Goal: Information Seeking & Learning: Learn about a topic

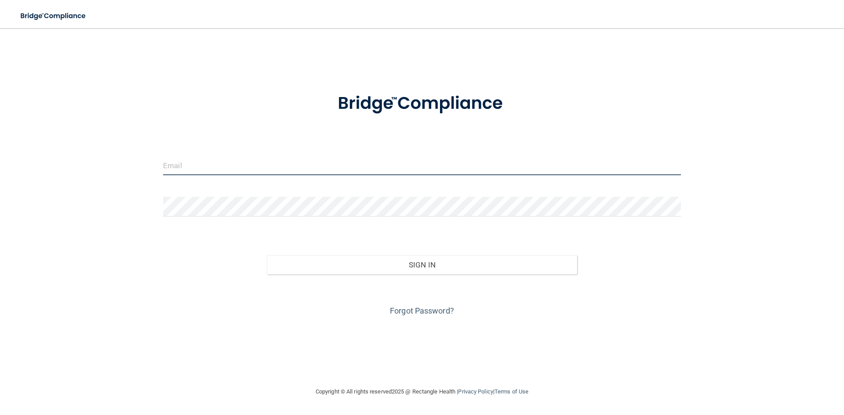
click at [288, 159] on input "email" at bounding box center [422, 166] width 518 height 20
type input "[EMAIL_ADDRESS][DOMAIN_NAME]"
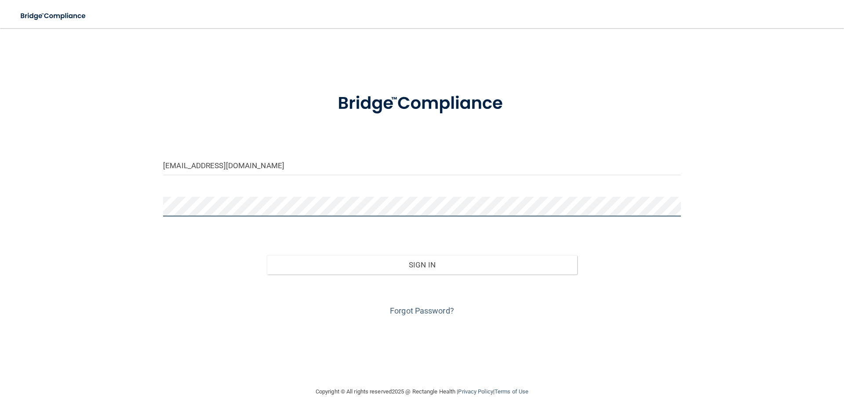
click at [267, 255] on button "Sign In" at bounding box center [422, 264] width 311 height 19
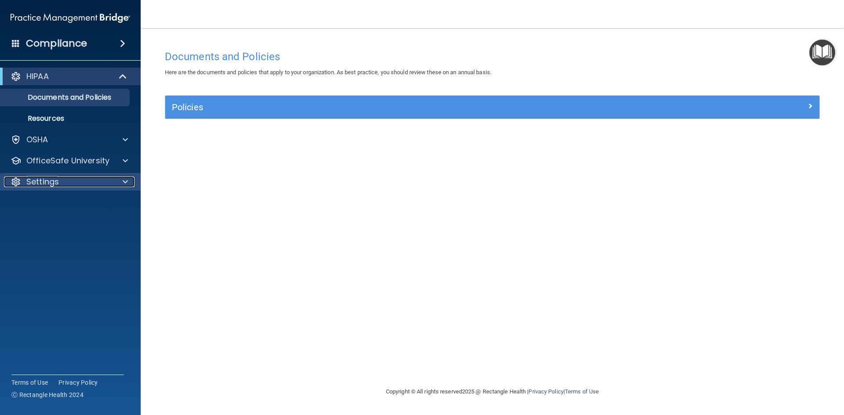
click at [47, 182] on p "Settings" at bounding box center [42, 182] width 33 height 11
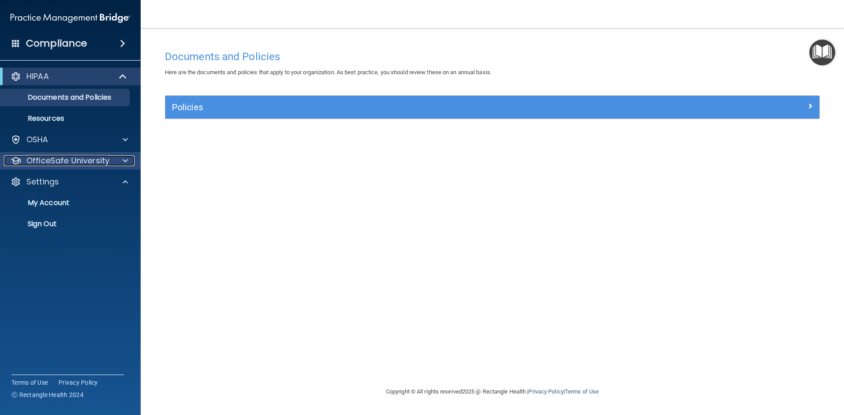
click at [61, 162] on p "OfficeSafe University" at bounding box center [67, 161] width 83 height 11
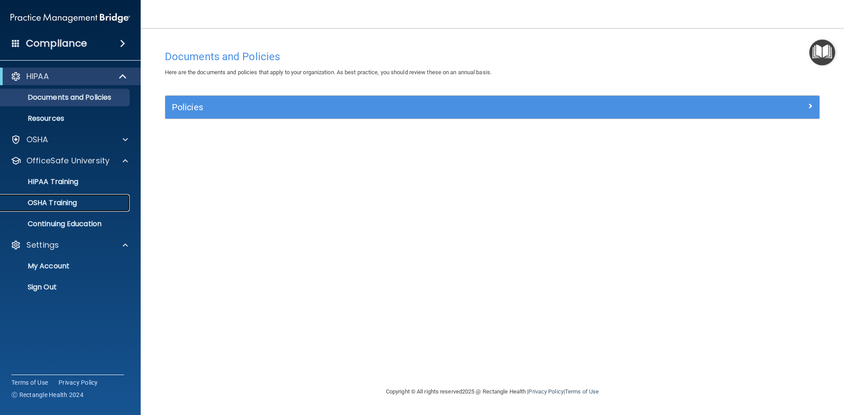
click at [60, 204] on p "OSHA Training" at bounding box center [41, 203] width 71 height 9
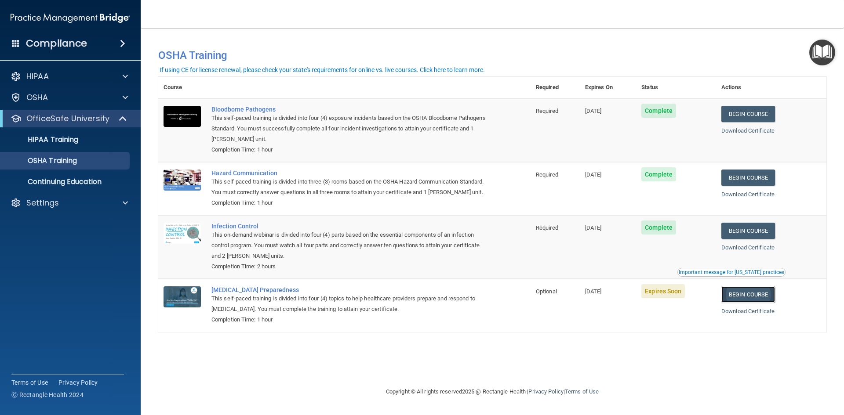
click at [753, 303] on link "Begin Course" at bounding box center [748, 295] width 54 height 16
click at [43, 204] on p "Settings" at bounding box center [42, 203] width 33 height 11
click at [53, 247] on p "Sign Out" at bounding box center [66, 245] width 120 height 9
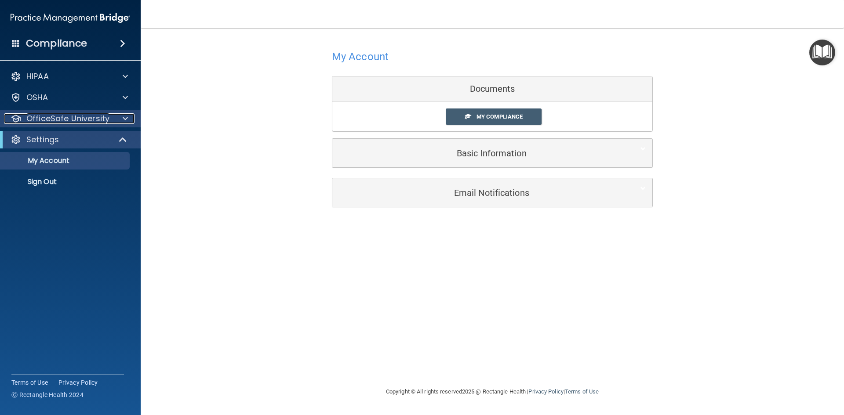
click at [63, 117] on p "OfficeSafe University" at bounding box center [67, 118] width 83 height 11
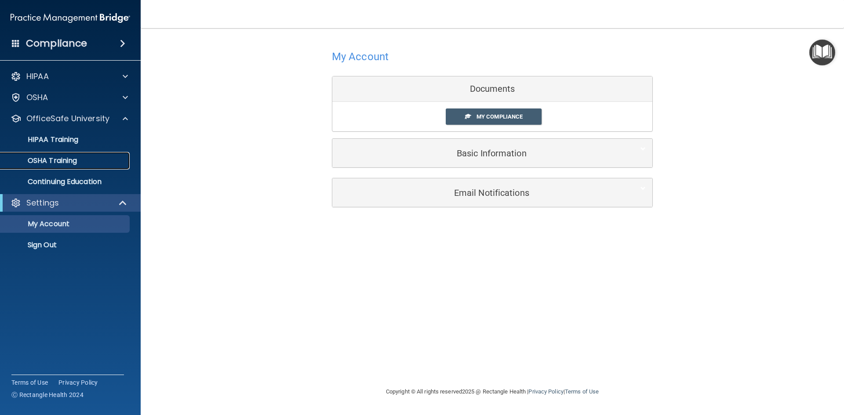
click at [65, 159] on p "OSHA Training" at bounding box center [41, 160] width 71 height 9
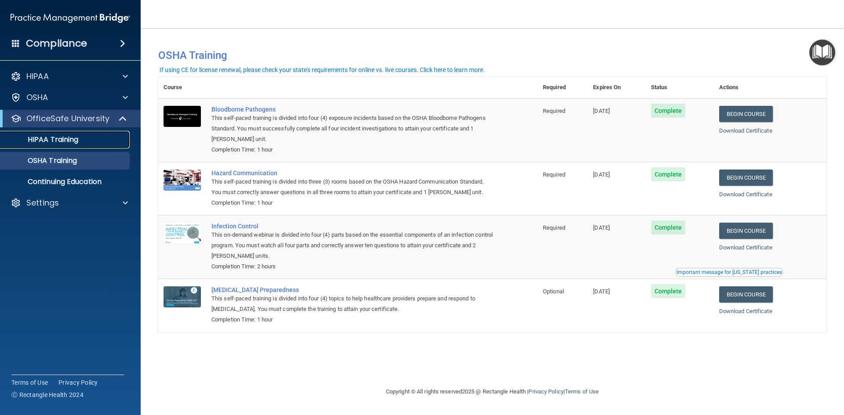
click at [63, 138] on p "HIPAA Training" at bounding box center [42, 139] width 73 height 9
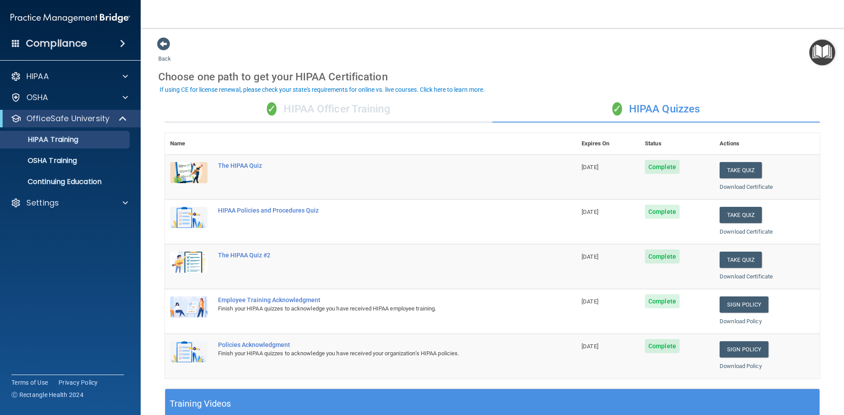
click at [332, 109] on div "✓ HIPAA Officer Training" at bounding box center [328, 109] width 327 height 26
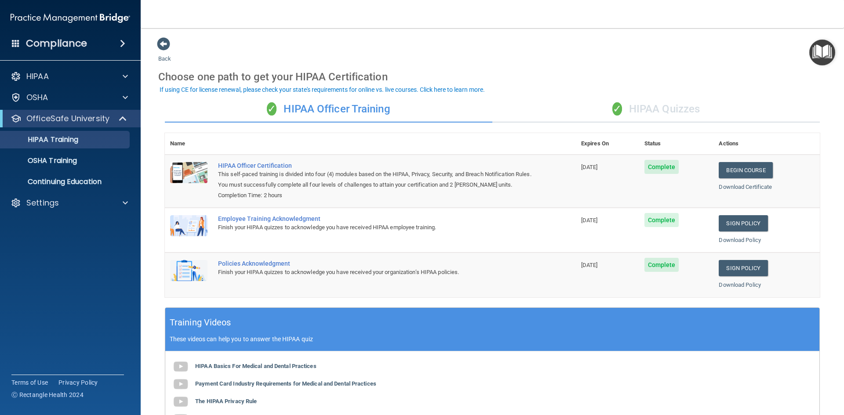
click at [688, 105] on div "✓ HIPAA Quizzes" at bounding box center [655, 109] width 327 height 26
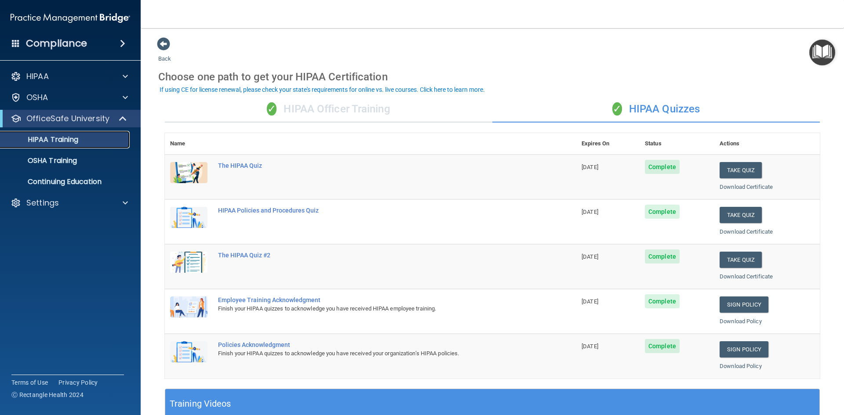
click at [68, 143] on p "HIPAA Training" at bounding box center [42, 139] width 73 height 9
click at [60, 160] on p "OSHA Training" at bounding box center [41, 160] width 71 height 9
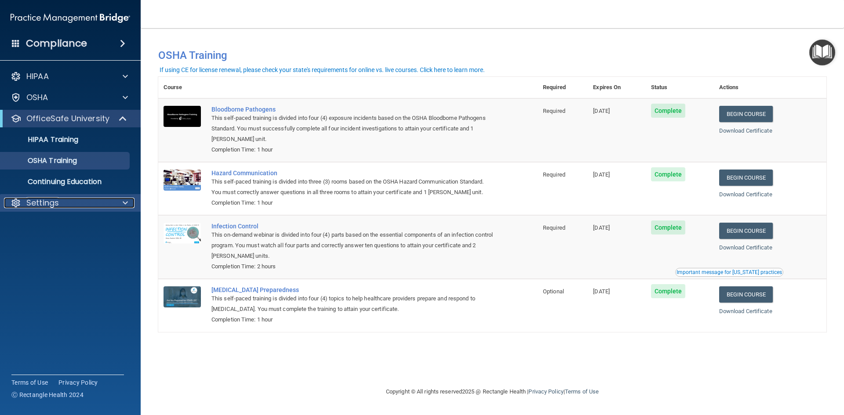
click at [42, 207] on p "Settings" at bounding box center [42, 203] width 33 height 11
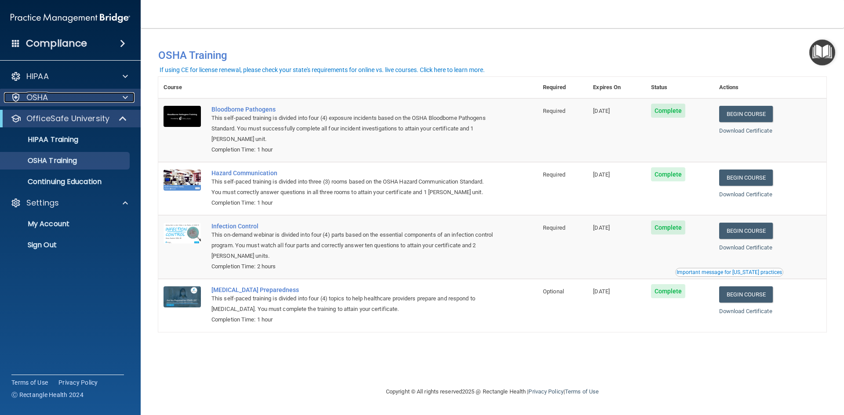
click at [39, 98] on p "OSHA" at bounding box center [37, 97] width 22 height 11
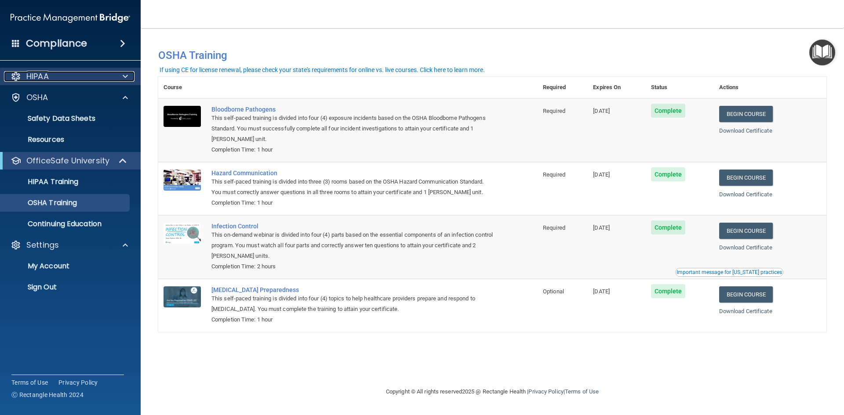
click at [40, 77] on p "HIPAA" at bounding box center [37, 76] width 22 height 11
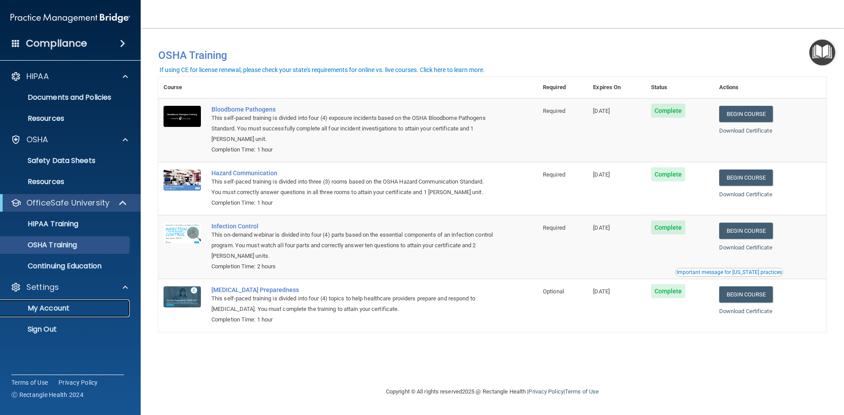
click at [52, 309] on p "My Account" at bounding box center [66, 308] width 120 height 9
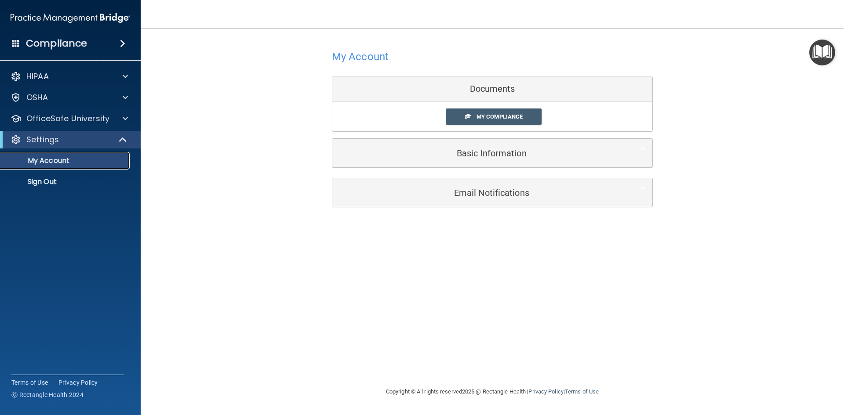
click at [51, 162] on p "My Account" at bounding box center [66, 160] width 120 height 9
click at [113, 140] on div at bounding box center [124, 140] width 22 height 11
click at [497, 117] on span "My Compliance" at bounding box center [500, 116] width 46 height 7
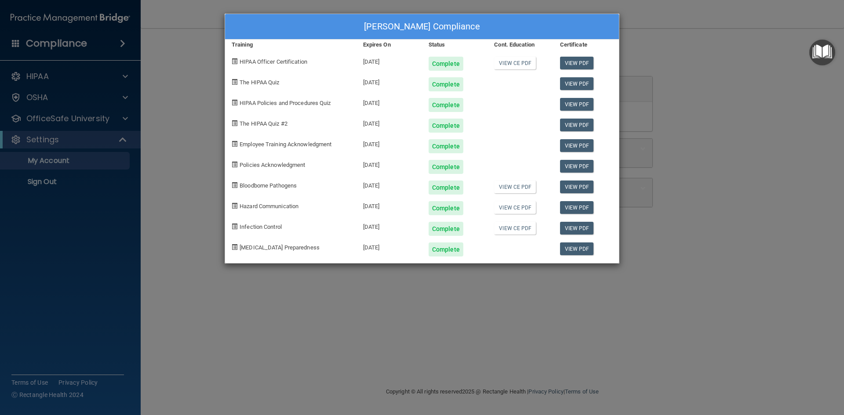
click at [89, 166] on div "Irene Godinez's Compliance Training Expires On Status Cont. Education Certifica…" at bounding box center [422, 207] width 844 height 415
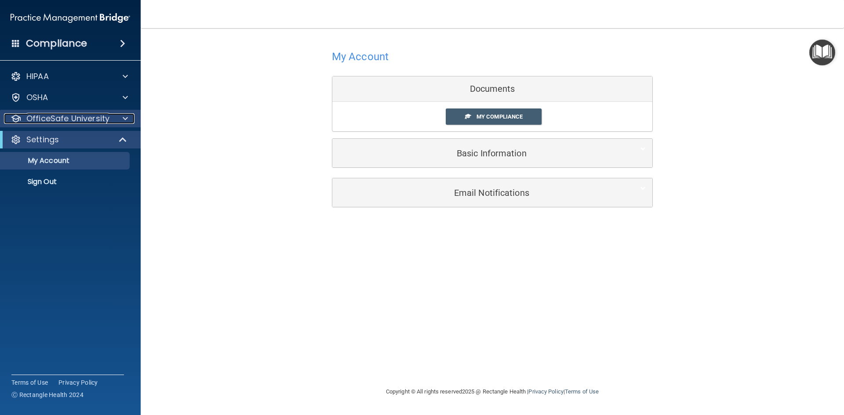
click at [73, 120] on p "OfficeSafe University" at bounding box center [67, 118] width 83 height 11
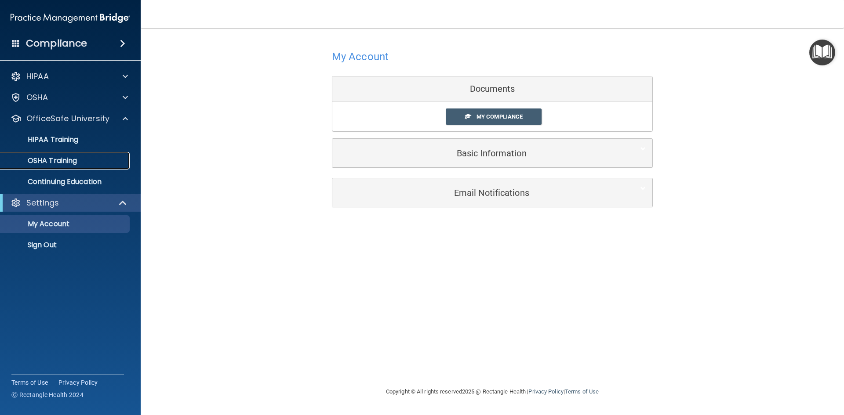
click at [68, 157] on p "OSHA Training" at bounding box center [41, 160] width 71 height 9
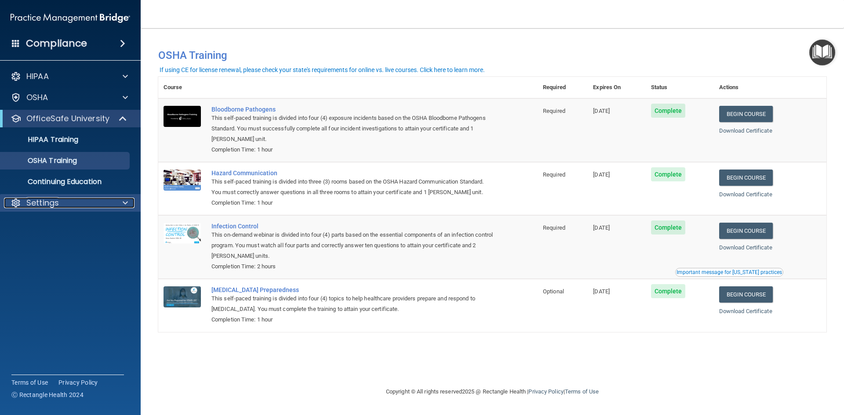
click at [43, 203] on p "Settings" at bounding box center [42, 203] width 33 height 11
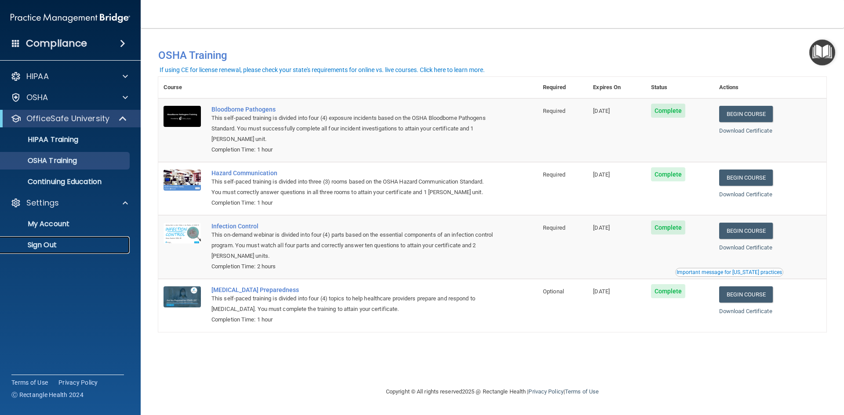
click at [49, 247] on p "Sign Out" at bounding box center [66, 245] width 120 height 9
